Goal: Information Seeking & Learning: Learn about a topic

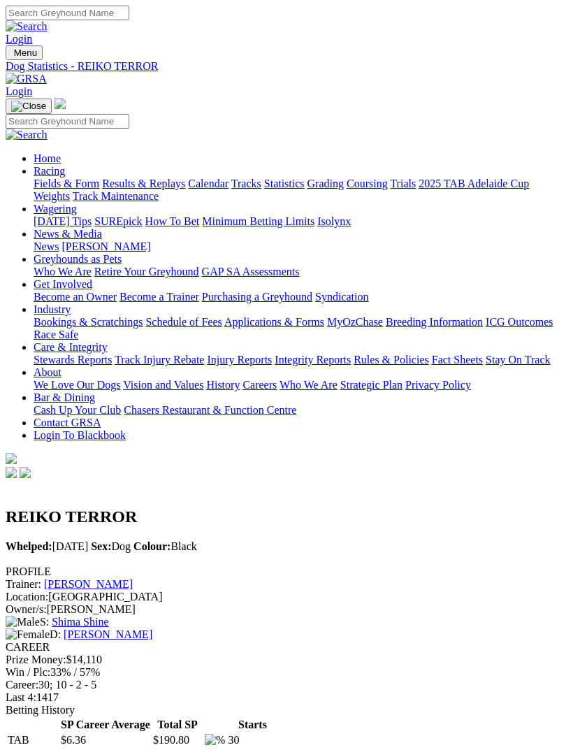
click at [46, 101] on img "Toggle navigation" at bounding box center [28, 106] width 35 height 11
click at [11, 56] on img "Toggle navigation" at bounding box center [11, 56] width 0 height 0
click at [99, 183] on link "Fields & Form" at bounding box center [67, 183] width 66 height 12
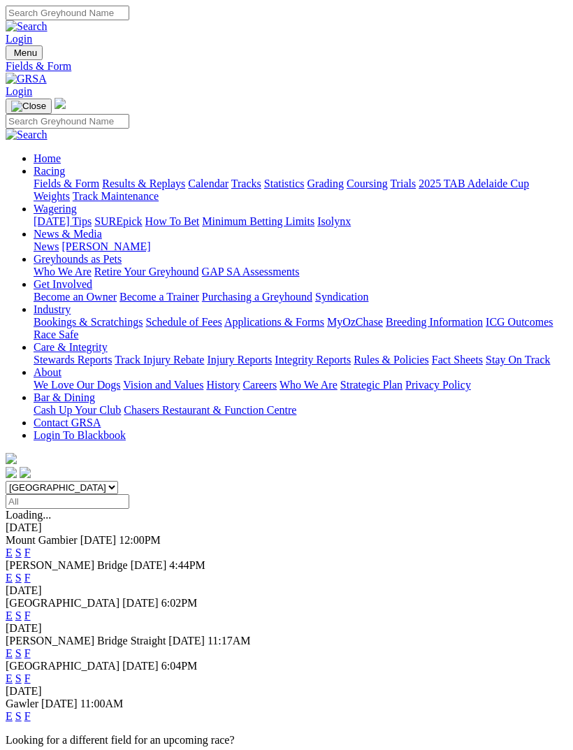
click at [518, 609] on div "E S F" at bounding box center [287, 615] width 562 height 13
click at [31, 609] on link "F" at bounding box center [27, 615] width 6 height 12
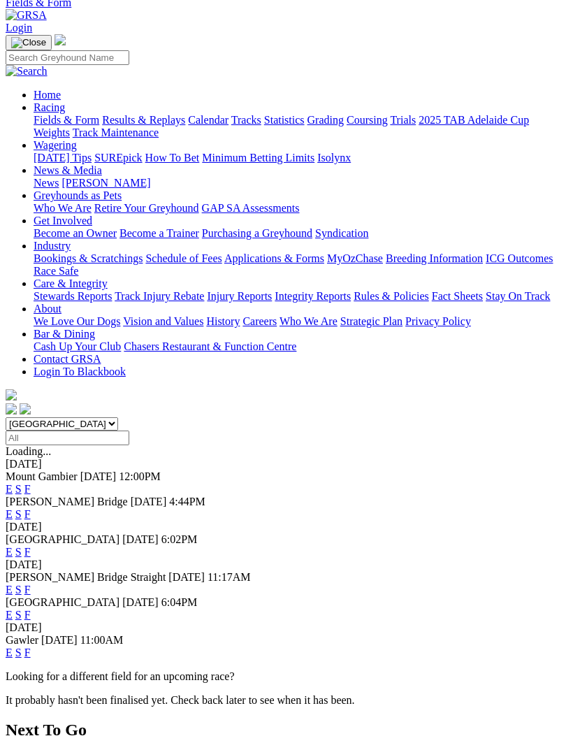
scroll to position [61, 0]
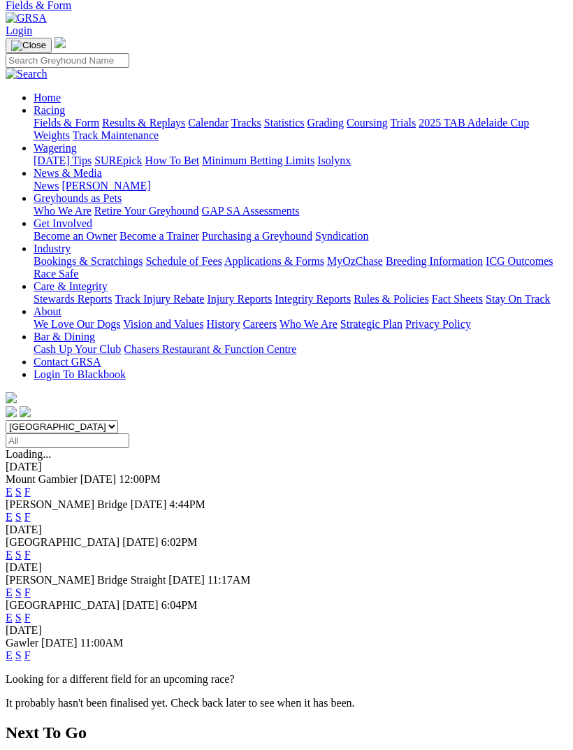
click at [31, 511] on link "F" at bounding box center [27, 517] width 6 height 12
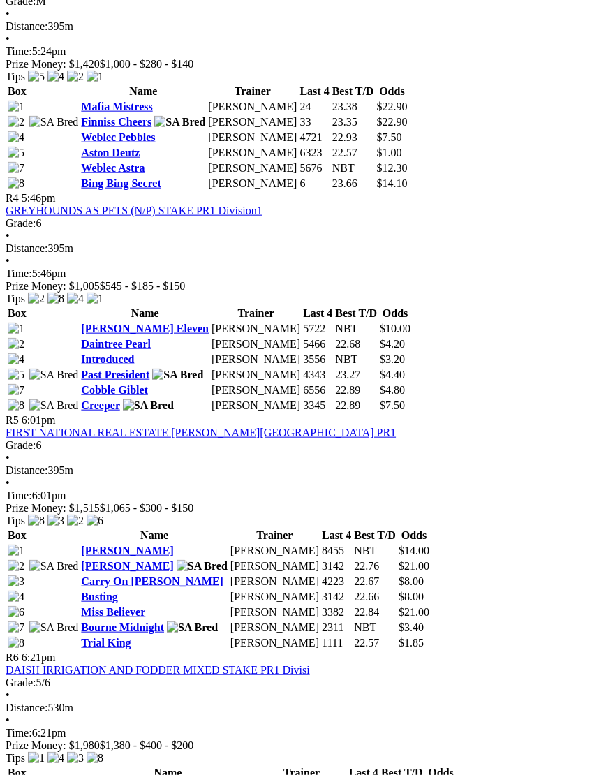
scroll to position [1278, 0]
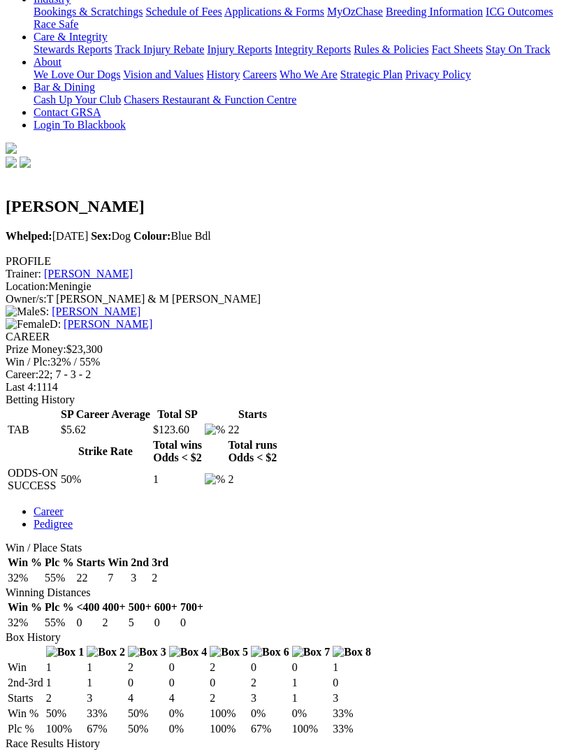
scroll to position [268, 0]
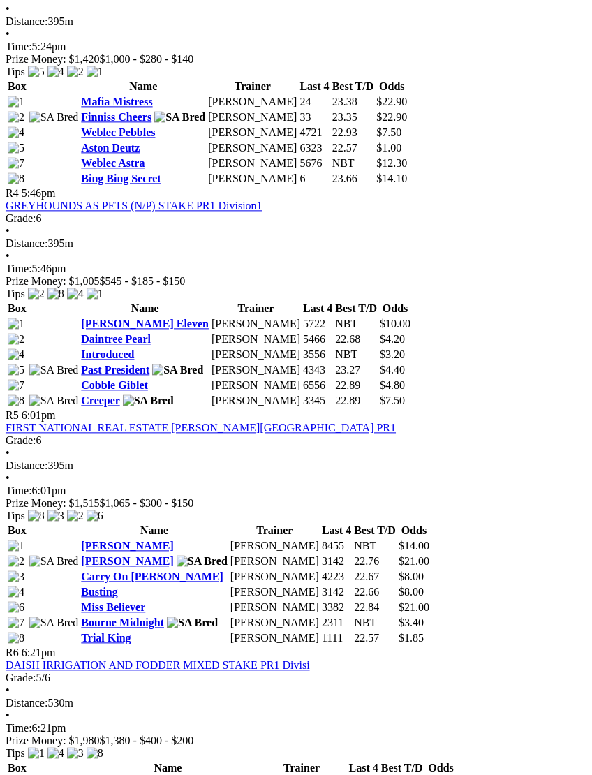
scroll to position [1265, 9]
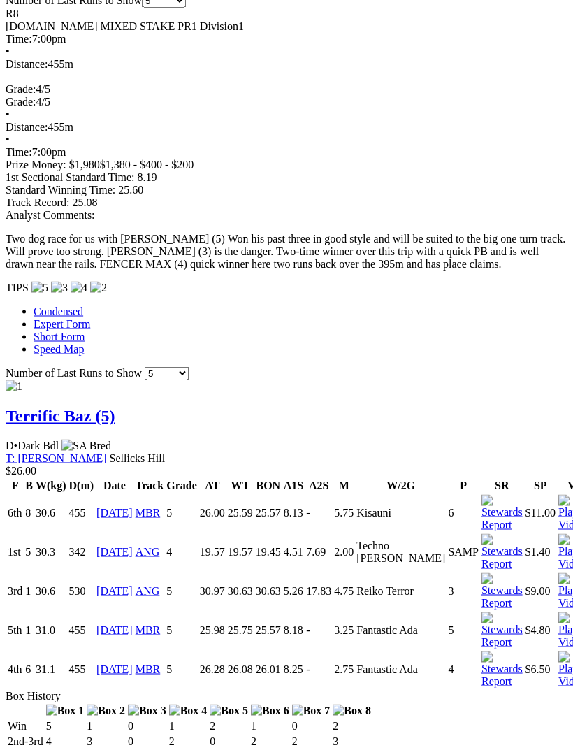
scroll to position [1371, 0]
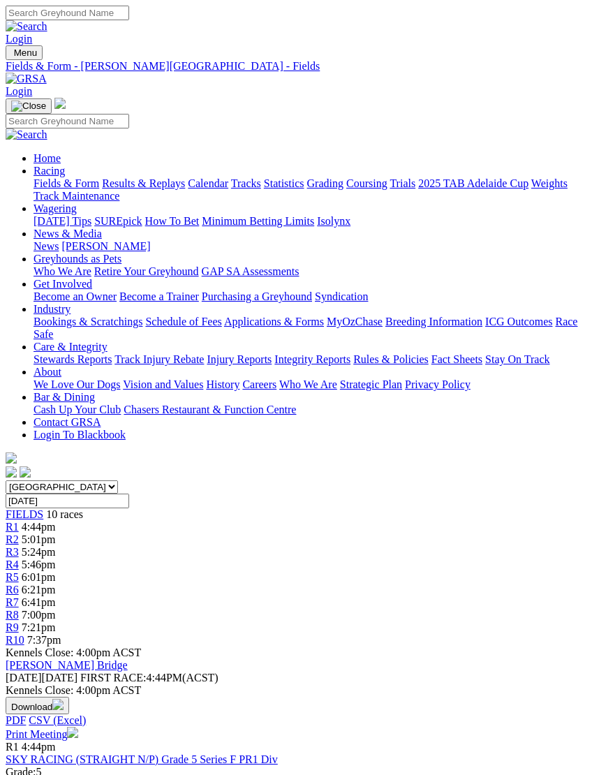
scroll to position [1312, 10]
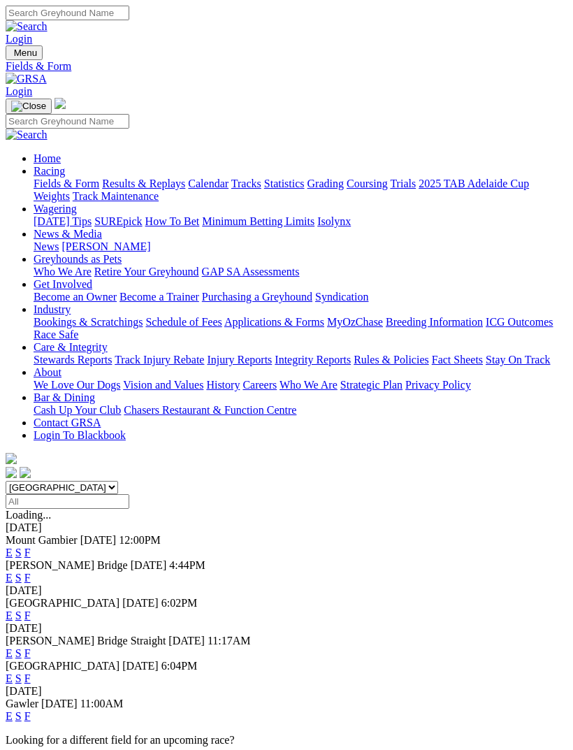
scroll to position [105, 0]
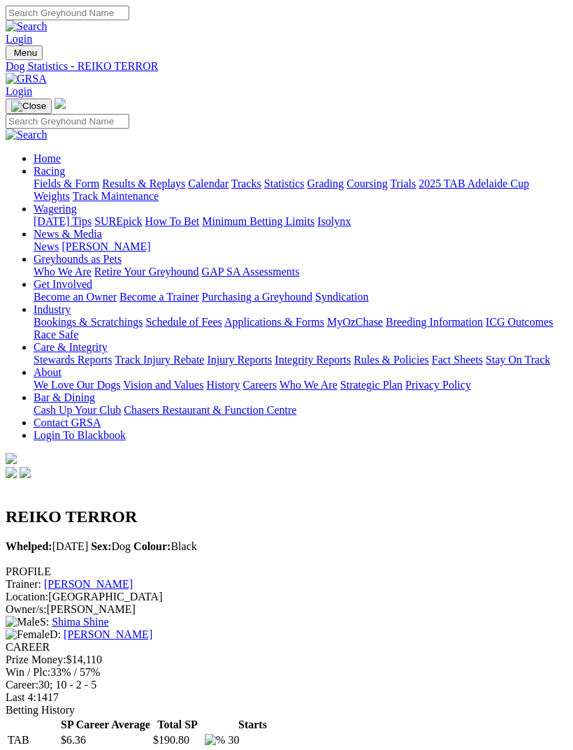
click at [11, 56] on img "Toggle navigation" at bounding box center [11, 56] width 0 height 0
click at [99, 189] on link "Fields & Form" at bounding box center [67, 183] width 66 height 12
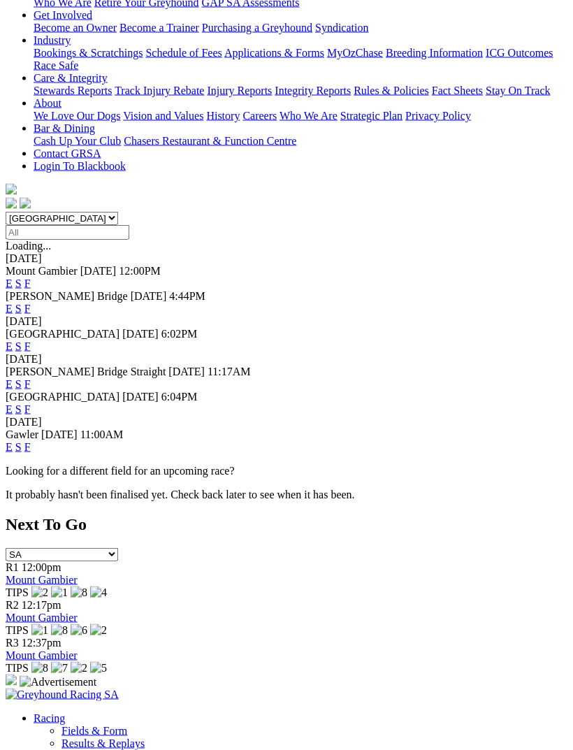
scroll to position [270, 0]
click at [31, 440] on link "F" at bounding box center [27, 446] width 6 height 12
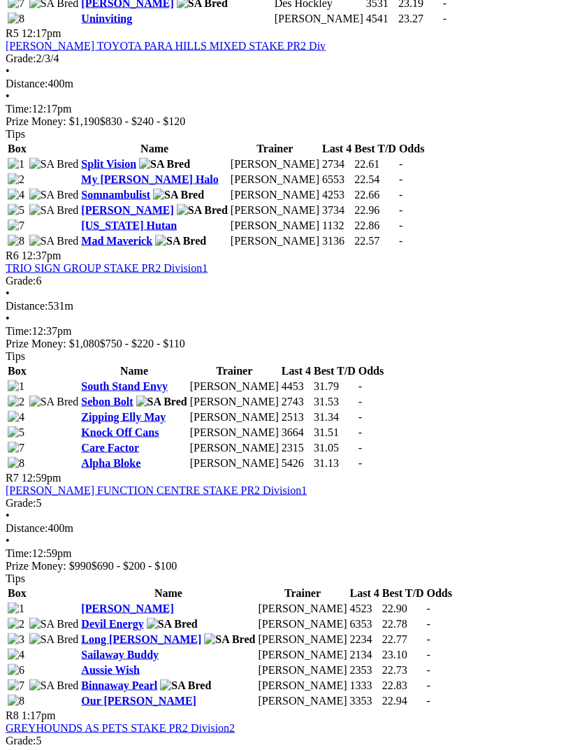
scroll to position [1585, 0]
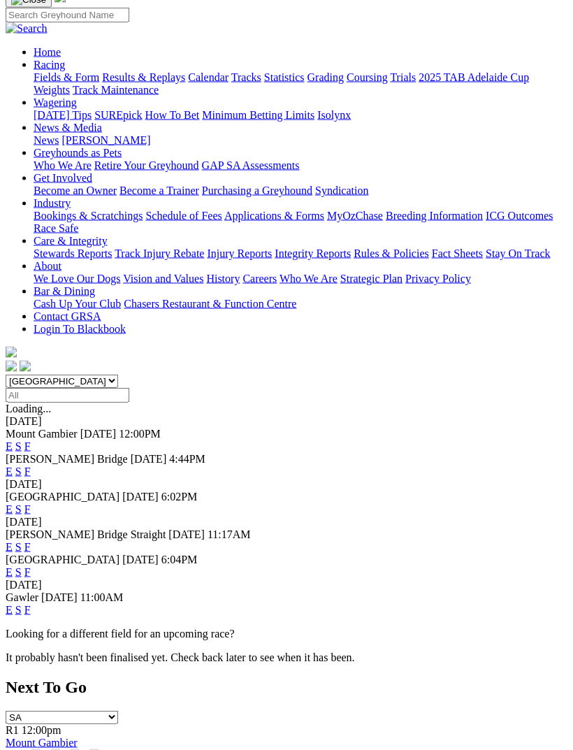
scroll to position [106, 0]
click at [31, 503] on link "F" at bounding box center [27, 509] width 6 height 12
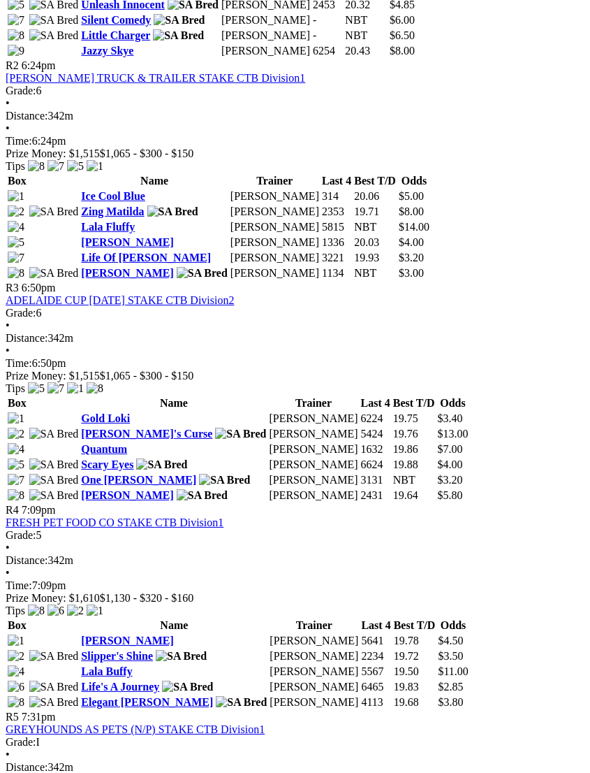
scroll to position [859, 0]
